Goal: Navigation & Orientation: Understand site structure

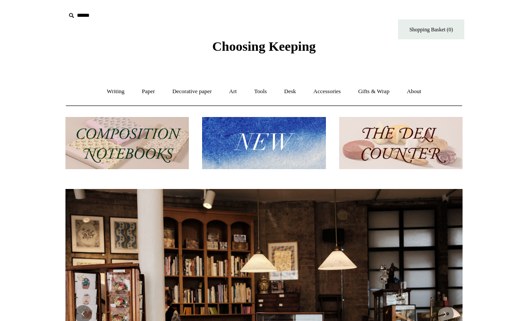
click at [434, 133] on img at bounding box center [400, 143] width 123 height 53
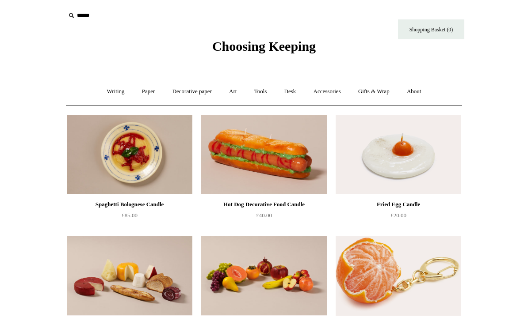
click at [297, 99] on link "Desk +" at bounding box center [290, 91] width 28 height 23
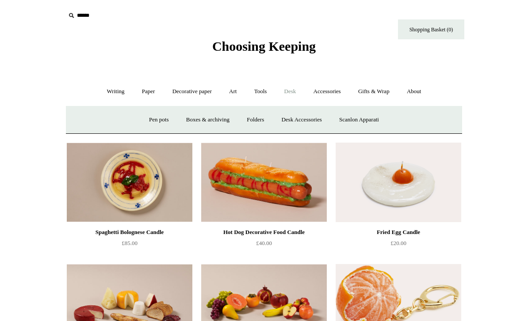
click at [316, 125] on link "Desk Accessories" at bounding box center [301, 119] width 56 height 23
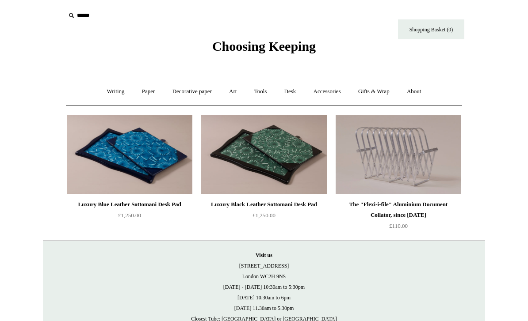
click at [100, 92] on link "Writing +" at bounding box center [116, 91] width 34 height 23
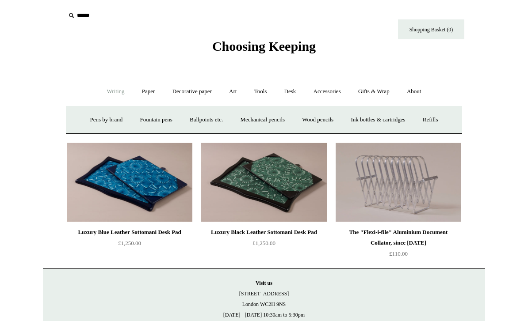
click at [86, 122] on link "Pens by brand +" at bounding box center [106, 119] width 49 height 23
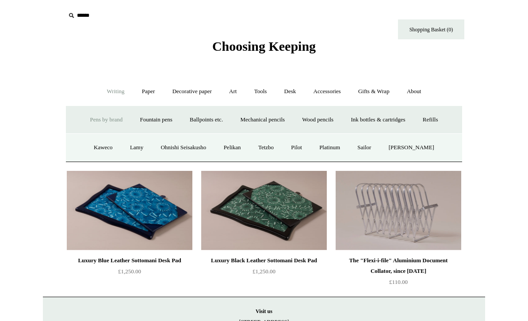
click at [137, 123] on link "Fountain pens +" at bounding box center [156, 119] width 48 height 23
click at [96, 150] on link "All" at bounding box center [107, 147] width 23 height 23
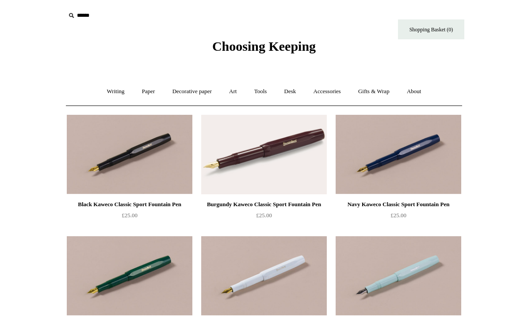
click at [109, 89] on link "Writing +" at bounding box center [116, 91] width 34 height 23
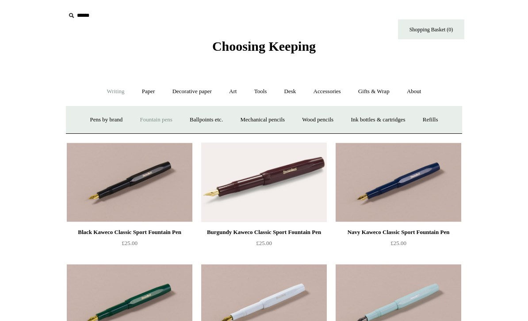
click at [191, 122] on link "Ballpoints etc. +" at bounding box center [206, 119] width 49 height 23
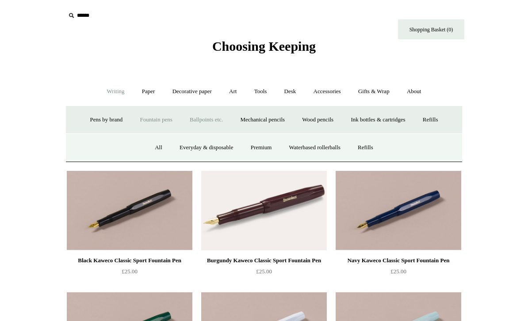
click at [154, 154] on link "All" at bounding box center [158, 147] width 23 height 23
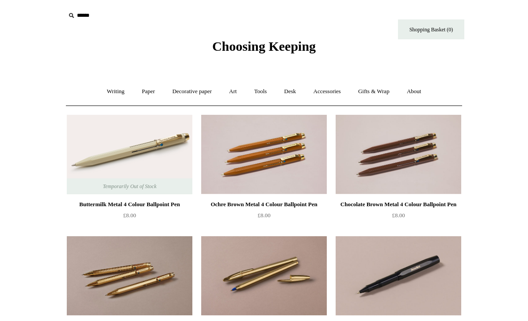
click at [114, 90] on link "Writing +" at bounding box center [116, 91] width 34 height 23
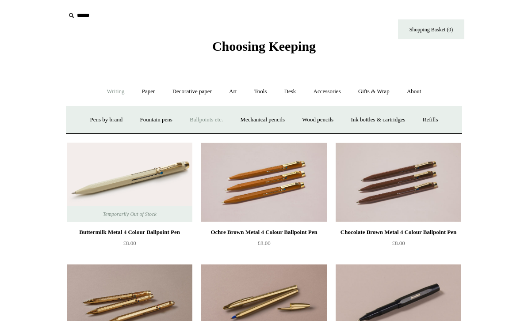
click at [324, 116] on link "Wood pencils +" at bounding box center [317, 119] width 47 height 23
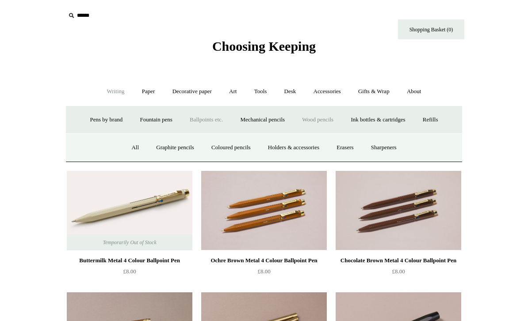
click at [125, 150] on link "All" at bounding box center [134, 147] width 23 height 23
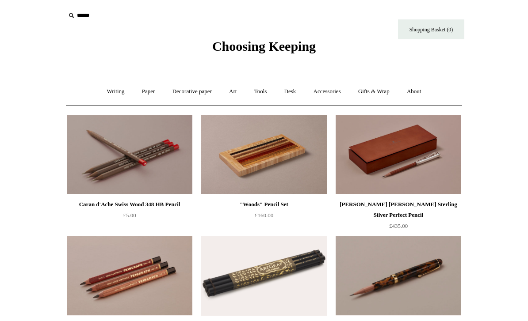
click at [101, 92] on link "Writing +" at bounding box center [116, 91] width 34 height 23
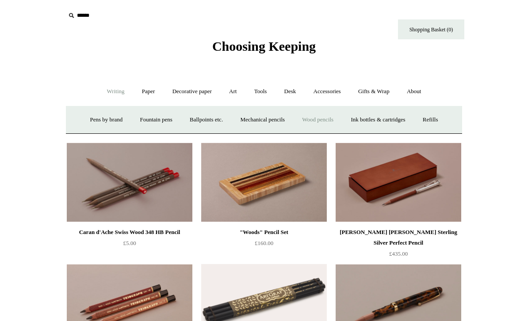
click at [280, 118] on link "Mechanical pencils +" at bounding box center [262, 119] width 61 height 23
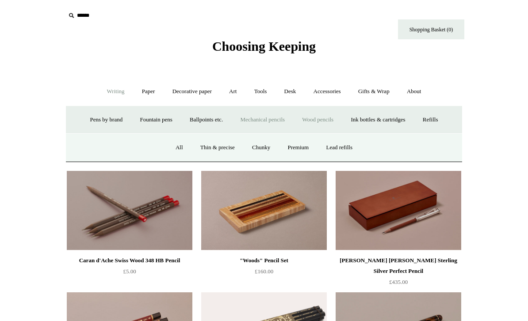
click at [169, 149] on link "All" at bounding box center [179, 147] width 23 height 23
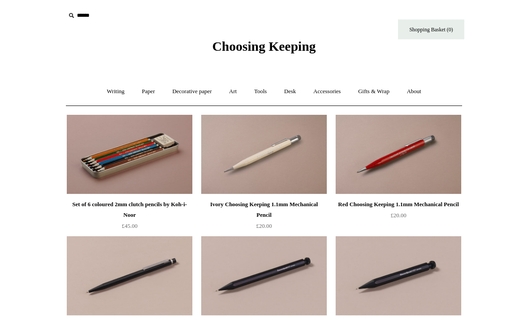
click at [103, 92] on link "Writing +" at bounding box center [116, 91] width 34 height 23
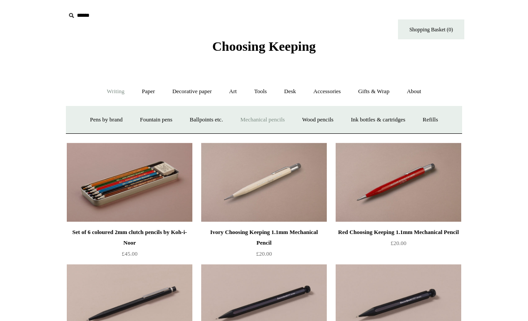
click at [403, 116] on link "Ink bottles & cartridges +" at bounding box center [378, 119] width 70 height 23
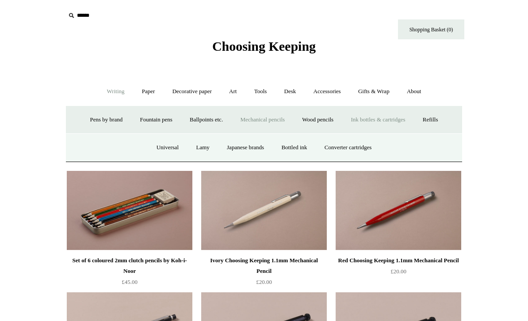
click at [261, 141] on link "Japanese brands" at bounding box center [245, 147] width 53 height 23
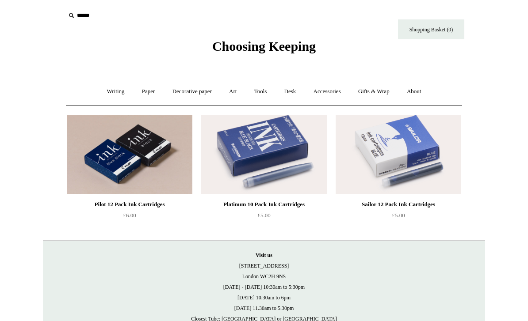
click at [103, 103] on link "Writing +" at bounding box center [116, 91] width 34 height 23
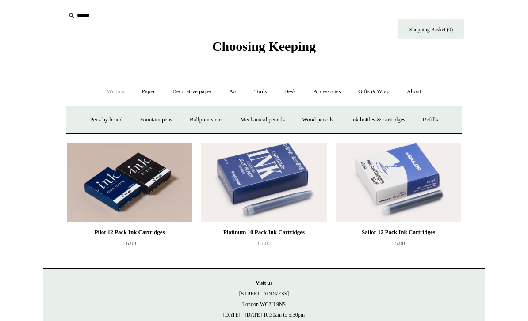
click at [446, 119] on link "Refills +" at bounding box center [430, 119] width 31 height 23
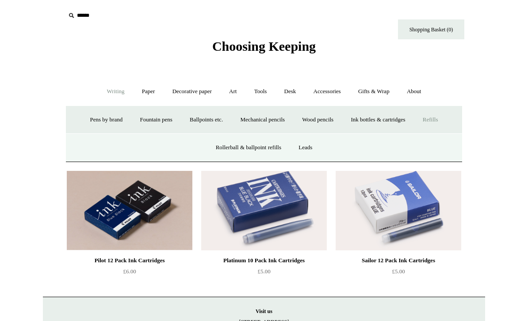
click at [276, 149] on link "Rollerball & ballpoint refills" at bounding box center [248, 147] width 81 height 23
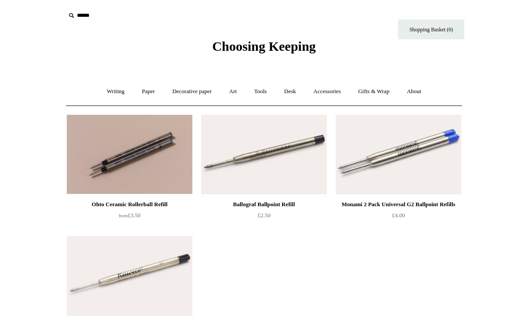
click at [99, 89] on link "Writing +" at bounding box center [116, 91] width 34 height 23
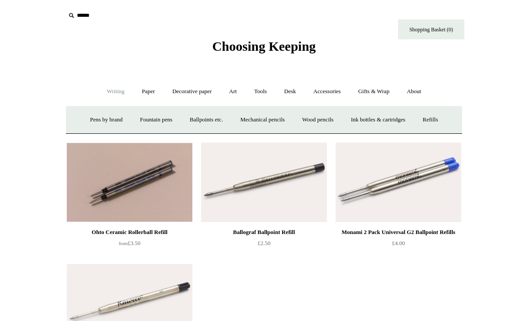
click at [82, 114] on link "Pens by brand +" at bounding box center [106, 119] width 49 height 23
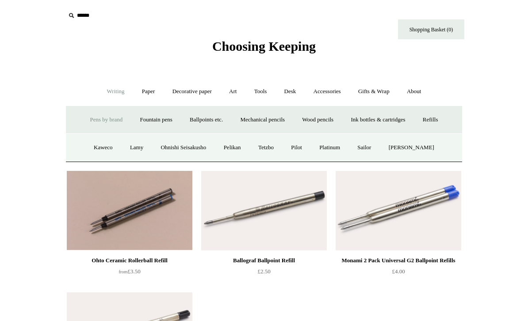
click at [341, 150] on link "Platinum" at bounding box center [329, 147] width 37 height 23
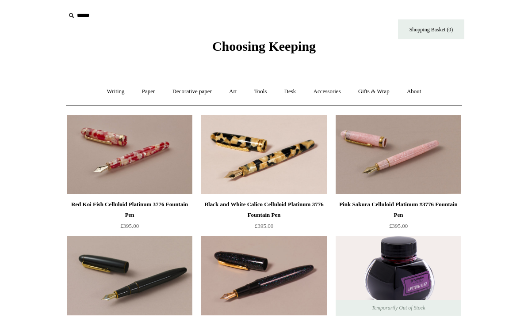
click at [140, 96] on link "Paper +" at bounding box center [148, 91] width 29 height 23
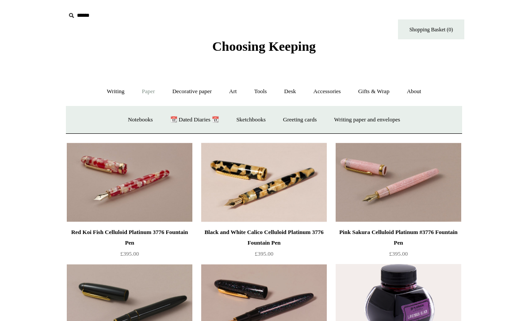
click at [127, 119] on link "Notebooks +" at bounding box center [140, 119] width 41 height 23
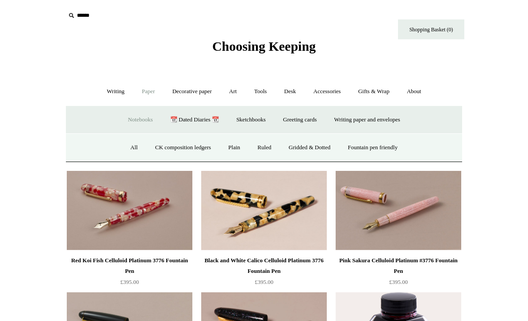
click at [123, 148] on link "All" at bounding box center [133, 147] width 23 height 23
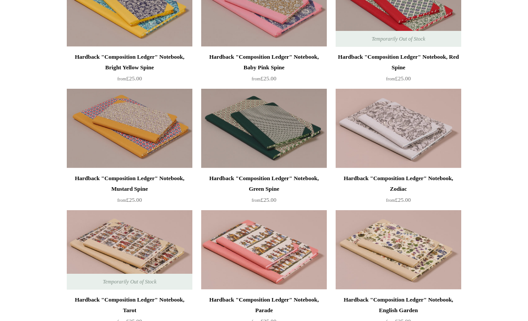
scroll to position [268, 0]
